Goal: Task Accomplishment & Management: Use online tool/utility

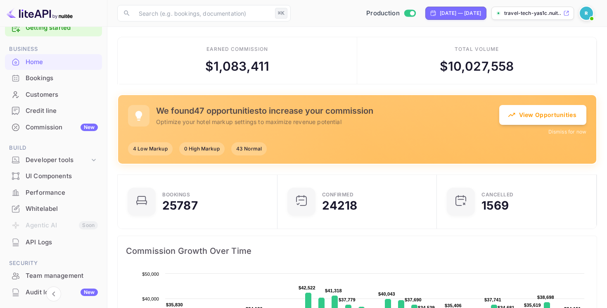
scroll to position [19, 0]
click at [548, 114] on button "View Opportunities" at bounding box center [542, 114] width 87 height 20
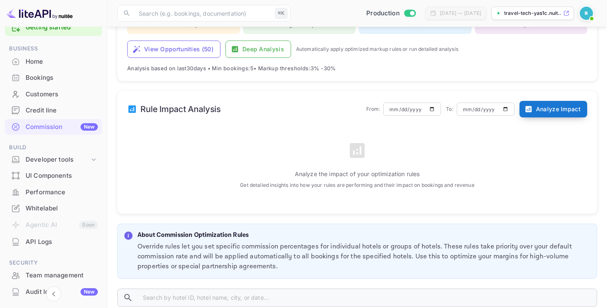
scroll to position [183, 0]
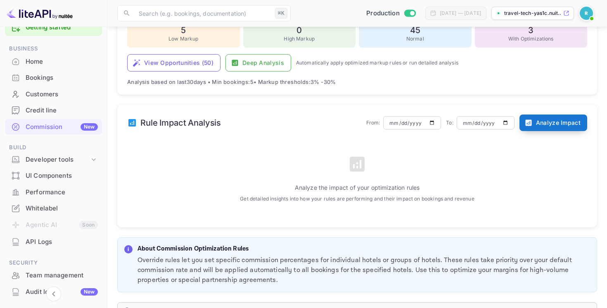
click at [567, 118] on button "Analyze Impact" at bounding box center [553, 122] width 68 height 17
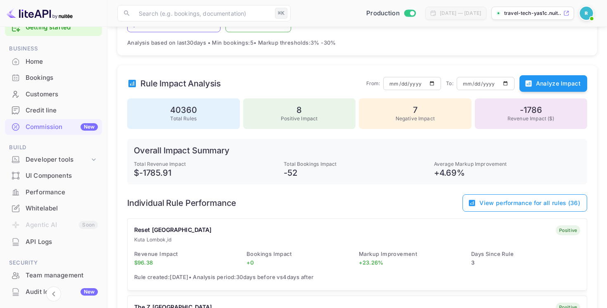
scroll to position [225, 0]
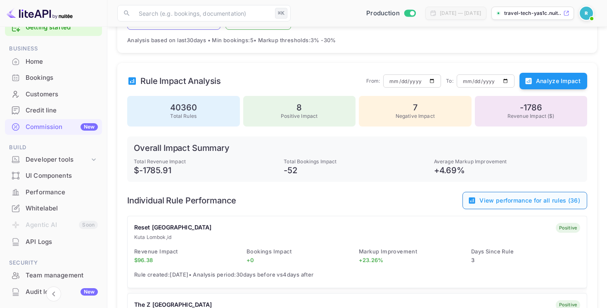
click at [524, 201] on button "View performance for all rules ( 36 )" at bounding box center [524, 200] width 125 height 17
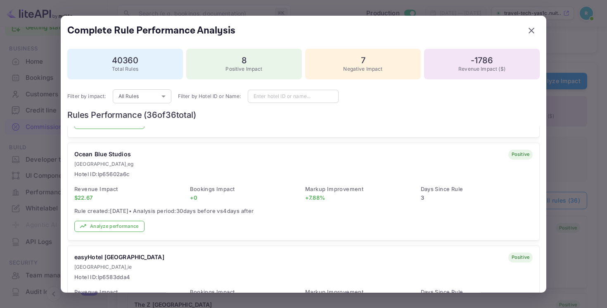
scroll to position [181, 0]
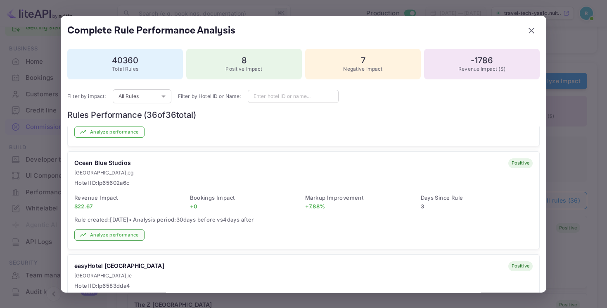
click at [112, 237] on button "Analyze performance" at bounding box center [109, 234] width 70 height 11
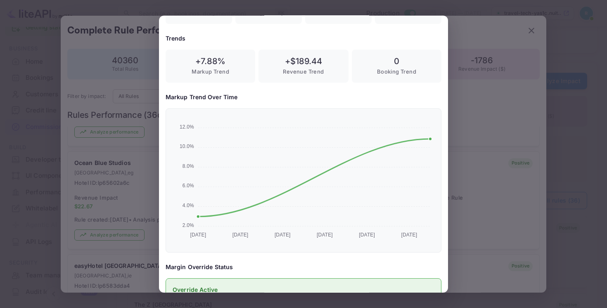
scroll to position [135, 0]
click at [111, 158] on div at bounding box center [303, 154] width 607 height 308
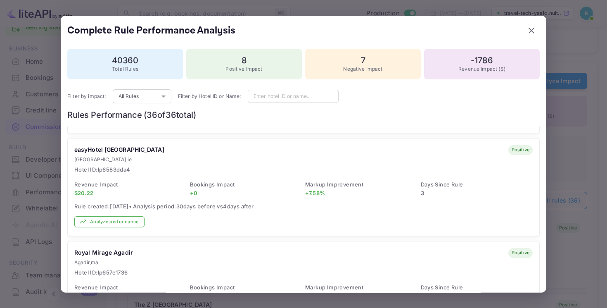
scroll to position [303, 0]
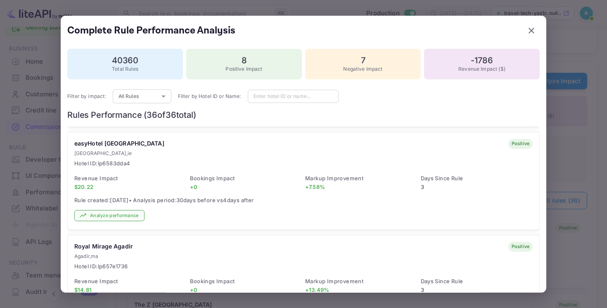
click at [122, 214] on button "Analyze performance" at bounding box center [109, 215] width 70 height 11
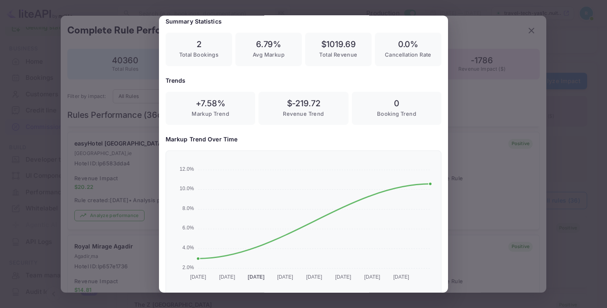
scroll to position [93, 0]
click at [109, 200] on div at bounding box center [303, 154] width 607 height 308
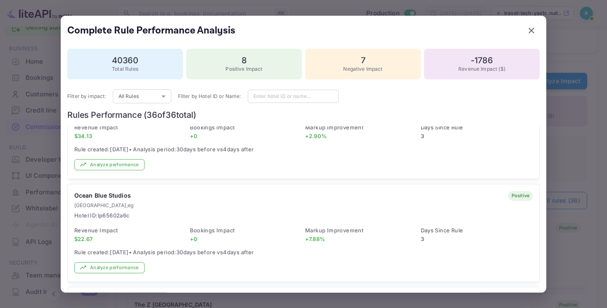
scroll to position [0, 0]
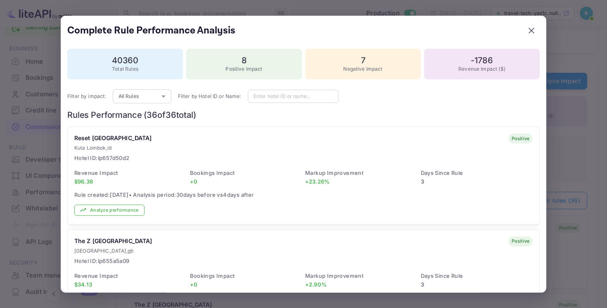
click at [121, 85] on div "40360 Total Rules 8 Positive Impact 7 Negative Impact -1786 Revenue Impact ($) …" at bounding box center [303, 208] width 472 height 320
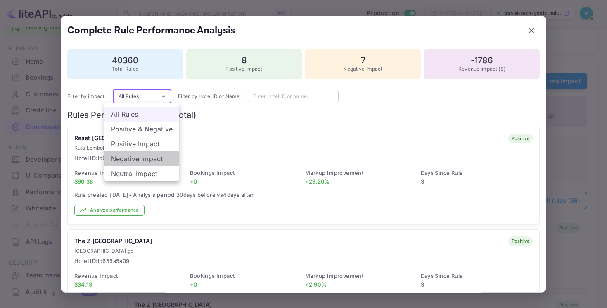
click at [134, 154] on li "Negative Impact" at bounding box center [141, 158] width 75 height 15
type input "negative"
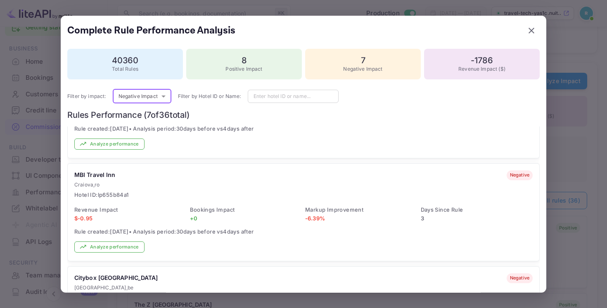
scroll to position [89, 0]
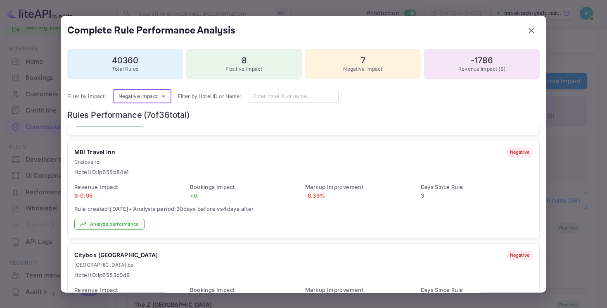
click at [123, 226] on button "Analyze performance" at bounding box center [109, 223] width 70 height 11
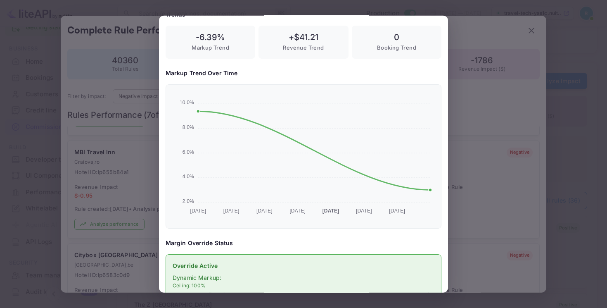
scroll to position [168, 0]
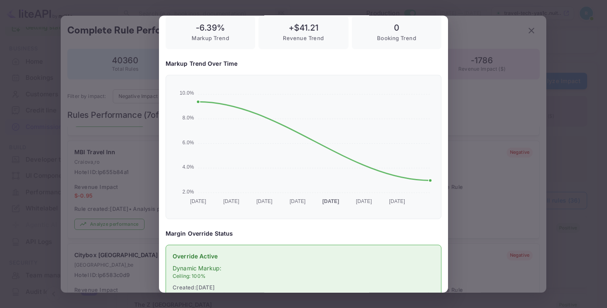
click at [136, 124] on div at bounding box center [303, 154] width 607 height 308
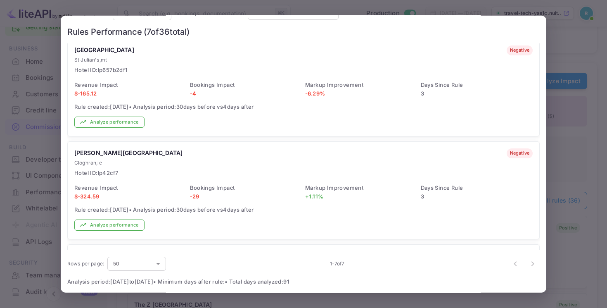
scroll to position [510, 0]
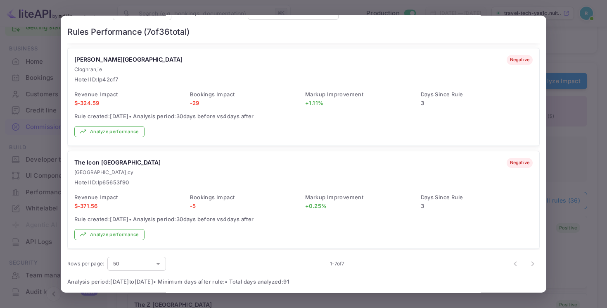
click at [584, 190] on div at bounding box center [303, 154] width 607 height 308
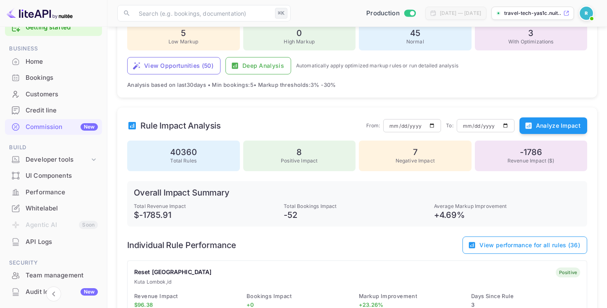
scroll to position [179, 0]
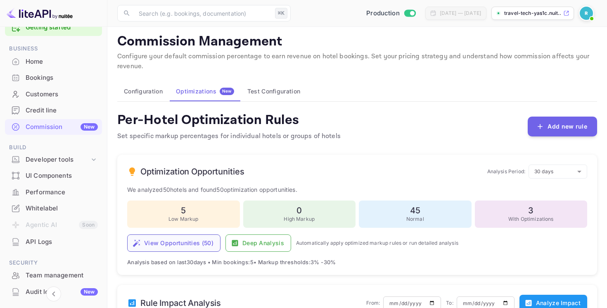
scroll to position [0, 0]
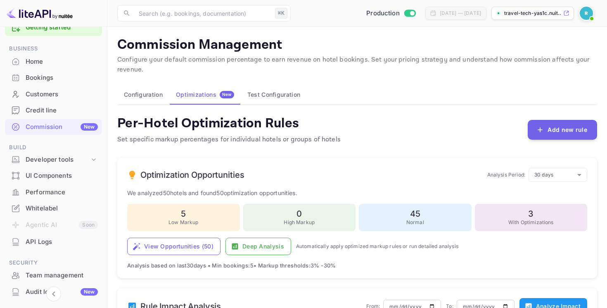
click at [146, 91] on button "Configuration" at bounding box center [143, 95] width 52 height 20
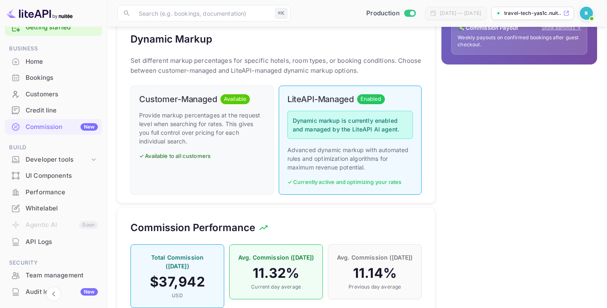
scroll to position [531, 0]
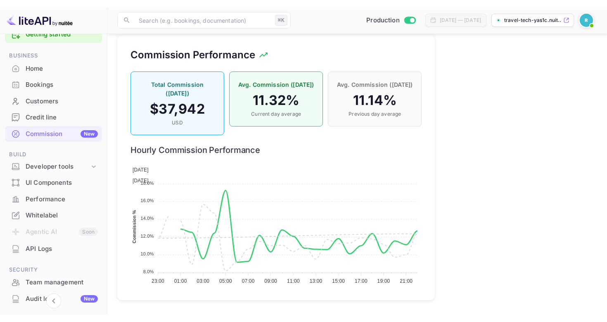
scroll to position [517, 0]
